Goal: Information Seeking & Learning: Learn about a topic

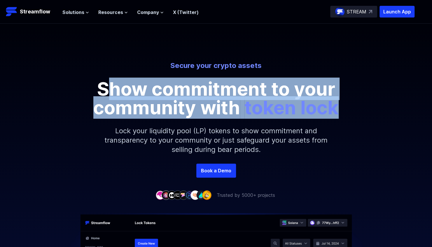
click at [107, 85] on p "Show commitment to your community with token lock" at bounding box center [216, 98] width 262 height 37
drag, startPoint x: 107, startPoint y: 85, endPoint x: 118, endPoint y: 96, distance: 16.1
click at [118, 96] on p "Show commitment to your community with token lock" at bounding box center [216, 98] width 262 height 37
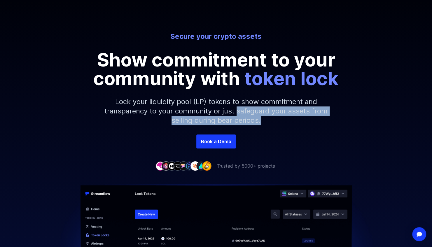
drag, startPoint x: 237, startPoint y: 110, endPoint x: 292, endPoint y: 124, distance: 57.3
click at [292, 124] on p "Lock your liquidity pool (LP) tokens to show commitment and transparency to you…" at bounding box center [216, 111] width 251 height 47
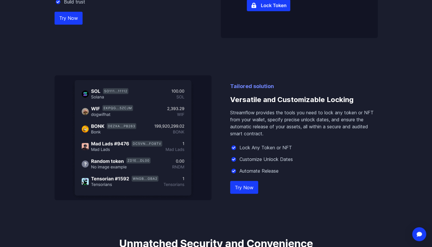
scroll to position [496, 0]
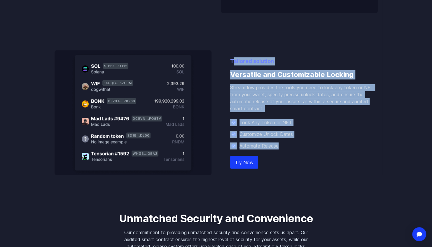
drag, startPoint x: 233, startPoint y: 55, endPoint x: 308, endPoint y: 144, distance: 116.0
click at [308, 144] on div "Tailored solution Versatile and Customizable Locking Streamflow provides the to…" at bounding box center [216, 112] width 323 height 125
click at [308, 144] on div "Automate Release" at bounding box center [304, 145] width 148 height 7
click at [302, 146] on div "Automate Release" at bounding box center [304, 145] width 148 height 7
drag, startPoint x: 296, startPoint y: 146, endPoint x: 231, endPoint y: 66, distance: 102.9
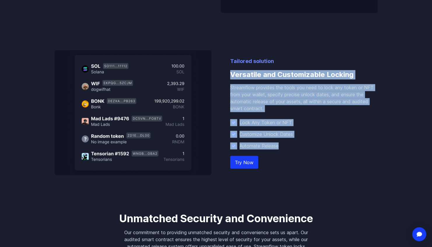
click at [231, 66] on div "Tailored solution Versatile and Customizable Locking Streamflow provides the to…" at bounding box center [304, 116] width 148 height 118
drag, startPoint x: 231, startPoint y: 66, endPoint x: 319, endPoint y: 106, distance: 96.8
click at [319, 106] on p "Streamflow provides the tools you need to lock any token or NFT from your walle…" at bounding box center [304, 98] width 148 height 28
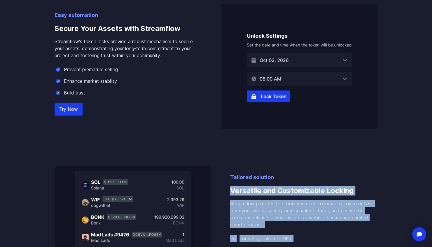
scroll to position [379, 0]
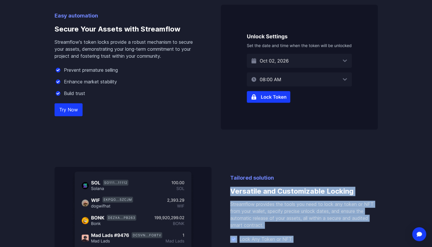
click at [70, 108] on link "Try Now" at bounding box center [69, 109] width 28 height 13
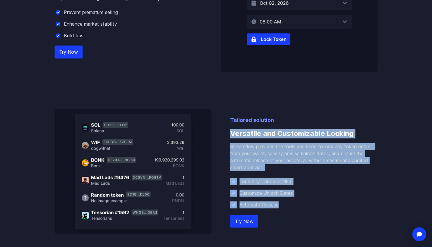
scroll to position [437, 0]
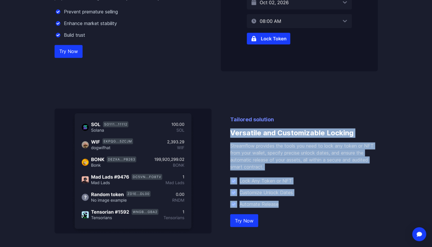
click at [127, 131] on img at bounding box center [133, 170] width 157 height 125
click at [321, 150] on p "Streamflow provides the tools you need to lock any token or NFT from your walle…" at bounding box center [304, 156] width 148 height 28
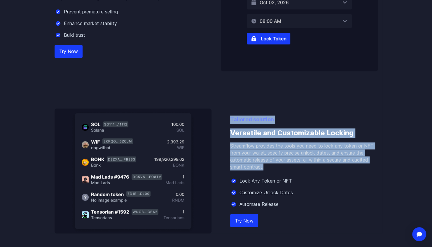
drag, startPoint x: 306, startPoint y: 168, endPoint x: 228, endPoint y: 120, distance: 91.3
click at [228, 120] on div "Tailored solution Versatile and Customizable Locking Streamflow provides the to…" at bounding box center [216, 170] width 323 height 125
drag, startPoint x: 228, startPoint y: 120, endPoint x: 280, endPoint y: 142, distance: 56.3
click at [280, 142] on div "Tailored solution Versatile and Customizable Locking Streamflow provides the to…" at bounding box center [304, 174] width 148 height 118
click at [274, 157] on p "Streamflow provides the tools you need to lock any token or NFT from your walle…" at bounding box center [304, 156] width 148 height 28
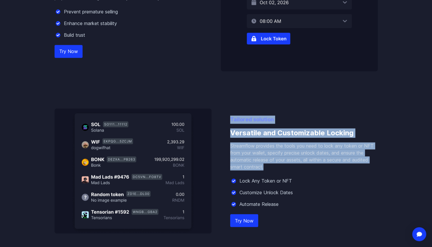
drag, startPoint x: 271, startPoint y: 170, endPoint x: 229, endPoint y: 122, distance: 63.2
click at [229, 122] on div "Tailored solution Versatile and Customizable Locking Streamflow provides the to…" at bounding box center [216, 170] width 323 height 125
drag, startPoint x: 229, startPoint y: 122, endPoint x: 277, endPoint y: 157, distance: 59.2
click at [277, 157] on p "Streamflow provides the tools you need to lock any token or NFT from your walle…" at bounding box center [304, 156] width 148 height 28
click at [292, 165] on p "Streamflow provides the tools you need to lock any token or NFT from your walle…" at bounding box center [304, 156] width 148 height 28
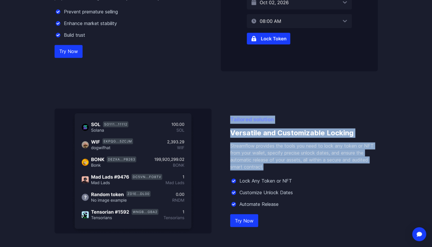
click at [289, 167] on p "Streamflow provides the tools you need to lock any token or NFT from your walle…" at bounding box center [304, 156] width 148 height 28
drag, startPoint x: 293, startPoint y: 166, endPoint x: 232, endPoint y: 133, distance: 68.9
click at [232, 133] on div "Tailored solution Versatile and Customizable Locking Streamflow provides the to…" at bounding box center [304, 174] width 148 height 118
drag, startPoint x: 232, startPoint y: 133, endPoint x: 310, endPoint y: 166, distance: 84.1
click at [310, 166] on p "Streamflow provides the tools you need to lock any token or NFT from your walle…" at bounding box center [304, 156] width 148 height 28
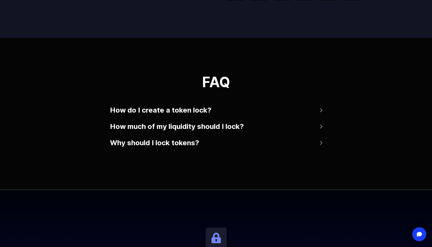
scroll to position [1108, 0]
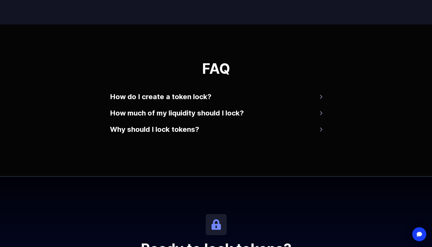
click at [177, 93] on button "How do I create a token lock?" at bounding box center [216, 97] width 212 height 14
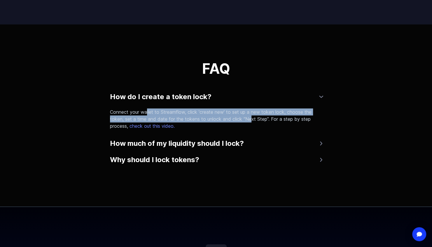
drag, startPoint x: 146, startPoint y: 112, endPoint x: 250, endPoint y: 117, distance: 103.6
click at [250, 117] on p "Connect your wallet to Streamflow, click 'create new' to set up a new token loc…" at bounding box center [214, 118] width 208 height 21
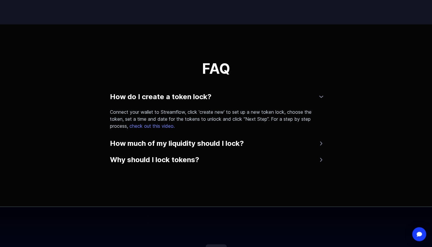
click at [301, 117] on p "Connect your wallet to Streamflow, click 'create new' to set up a new token loc…" at bounding box center [214, 118] width 208 height 21
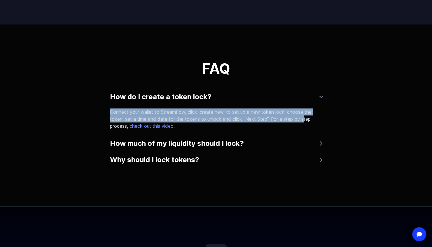
drag, startPoint x: 303, startPoint y: 119, endPoint x: 109, endPoint y: 109, distance: 194.4
click at [109, 109] on div "FAQ How do I create a token lock? Connect your wallet to Streamflow, click 'cre…" at bounding box center [216, 115] width 432 height 182
drag, startPoint x: 109, startPoint y: 109, endPoint x: 191, endPoint y: 109, distance: 82.5
click at [191, 109] on p "Connect your wallet to Streamflow, click 'create new' to set up a new token loc…" at bounding box center [214, 118] width 208 height 21
click at [174, 142] on button "How much of my liquidity should I lock?" at bounding box center [216, 143] width 212 height 14
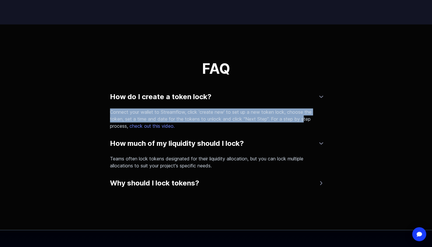
click at [170, 180] on button "Why should I lock tokens?" at bounding box center [216, 183] width 212 height 14
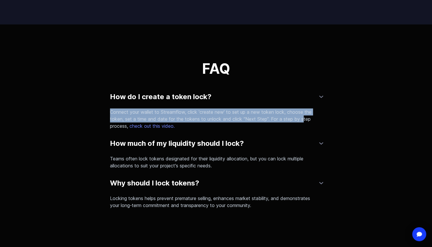
click at [163, 125] on link "check out this video." at bounding box center [151, 126] width 47 height 6
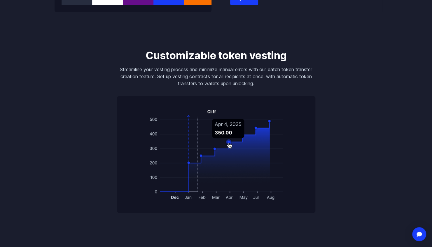
scroll to position [845, 0]
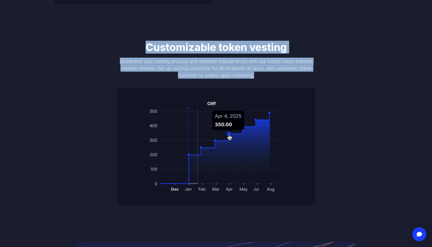
drag, startPoint x: 145, startPoint y: 42, endPoint x: 267, endPoint y: 74, distance: 126.3
click at [267, 74] on p "Streamline your vesting process and minimize manual errors with our batch token…" at bounding box center [216, 68] width 198 height 21
click at [277, 74] on p "Streamline your vesting process and minimize manual errors with our batch token…" at bounding box center [216, 68] width 198 height 21
click at [285, 75] on p "Streamline your vesting process and minimize manual errors with our batch token…" at bounding box center [216, 68] width 198 height 21
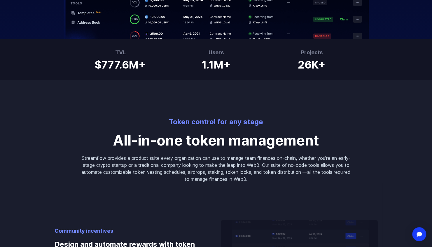
scroll to position [0, 0]
